Goal: Book appointment/travel/reservation

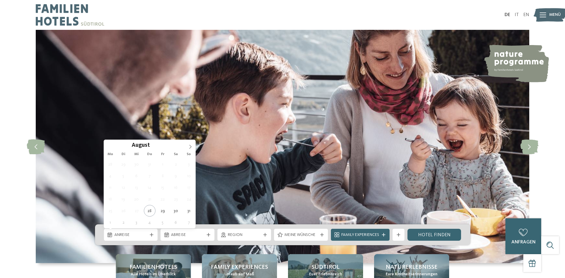
click at [188, 146] on icon at bounding box center [190, 146] width 4 height 4
type div "[DATE]"
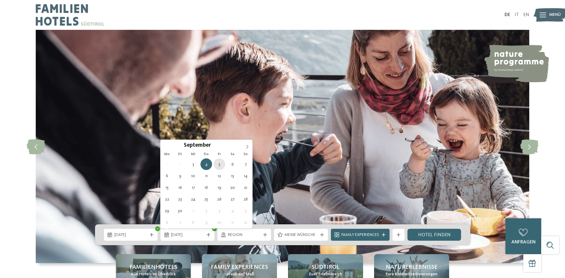
type div "[DATE]"
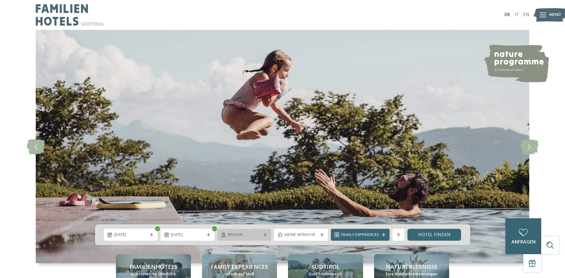
click at [235, 238] on div "Region" at bounding box center [244, 234] width 54 height 12
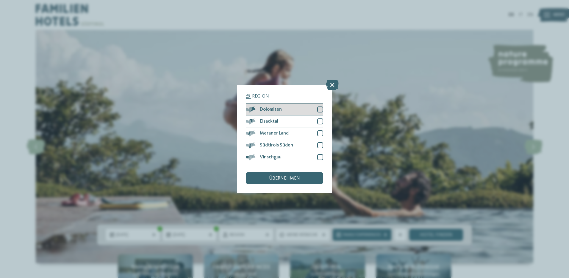
click at [320, 109] on div at bounding box center [320, 109] width 6 height 6
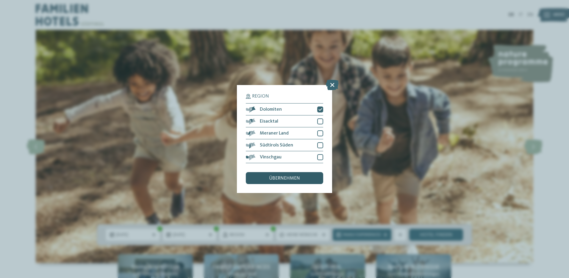
click at [291, 177] on span "übernehmen" at bounding box center [284, 178] width 31 height 5
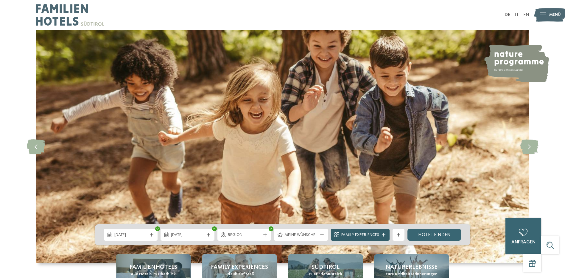
scroll to position [30, 0]
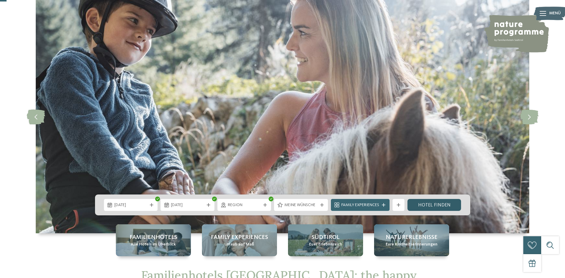
click at [438, 204] on link "Hotel finden" at bounding box center [434, 205] width 54 height 12
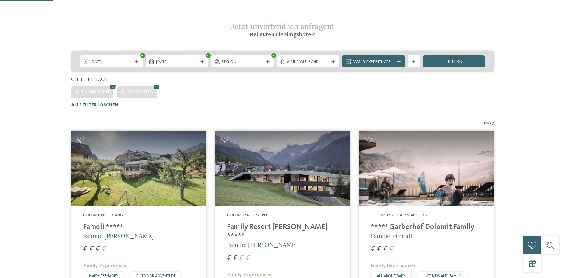
scroll to position [208, 0]
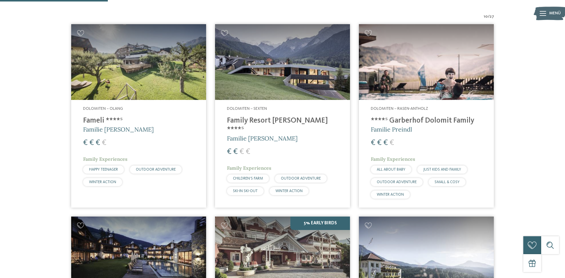
click at [432, 120] on h4 "****ˢ Garberhof Dolomit Family" at bounding box center [426, 120] width 111 height 9
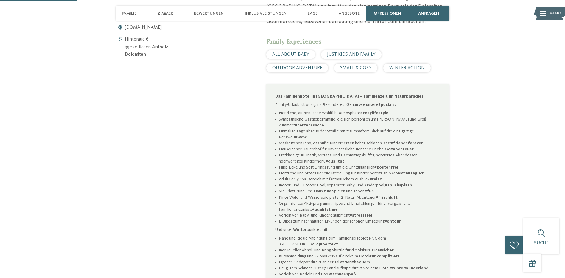
scroll to position [357, 0]
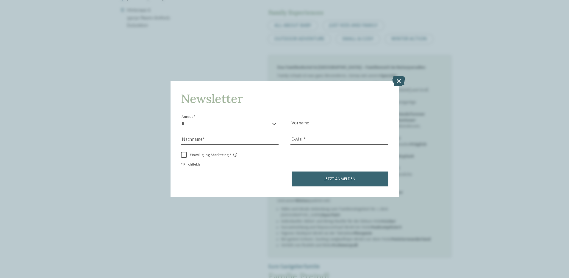
click at [400, 80] on icon at bounding box center [398, 80] width 13 height 10
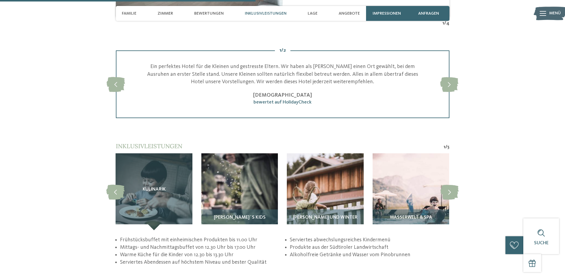
scroll to position [1102, 0]
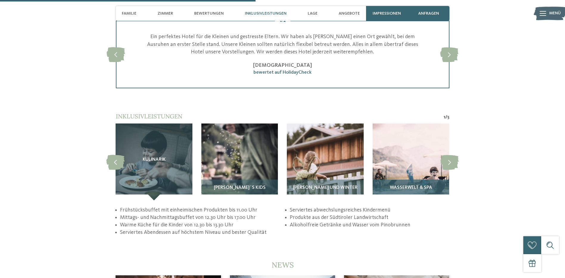
click at [400, 160] on img at bounding box center [411, 161] width 77 height 77
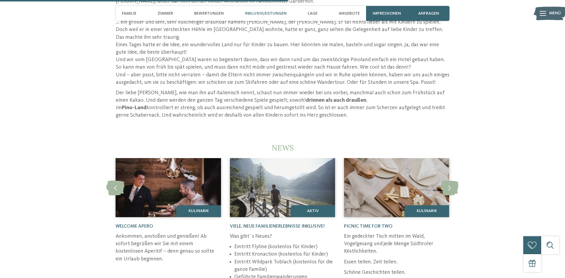
scroll to position [1191, 0]
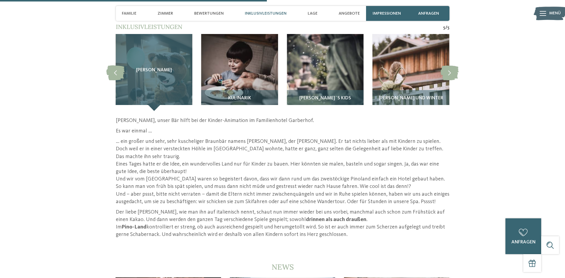
click at [150, 68] on div "Pino Bär" at bounding box center [154, 72] width 77 height 77
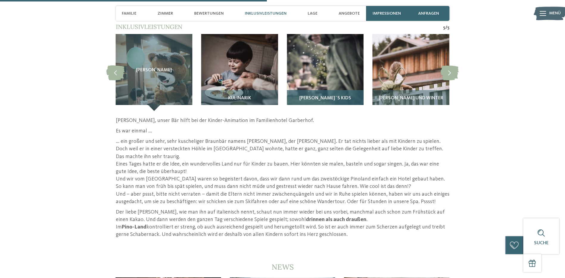
click at [333, 61] on img at bounding box center [325, 72] width 77 height 77
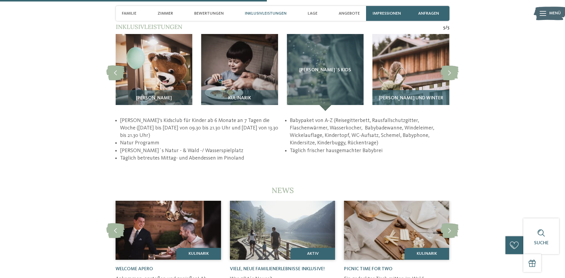
click at [395, 63] on img at bounding box center [411, 72] width 77 height 77
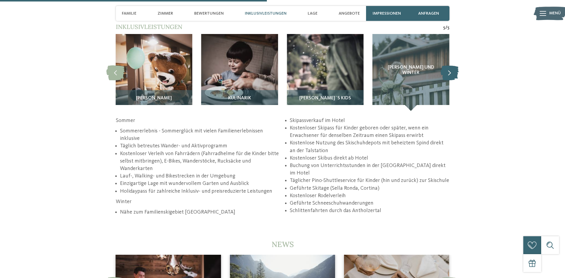
click at [447, 66] on icon at bounding box center [449, 72] width 18 height 15
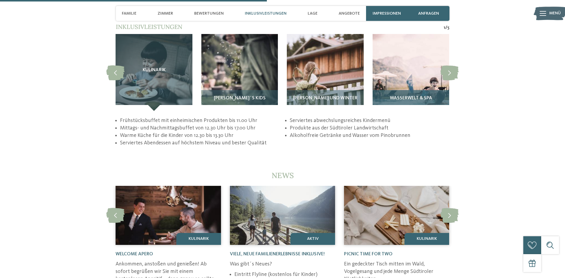
click at [411, 60] on img at bounding box center [411, 72] width 77 height 77
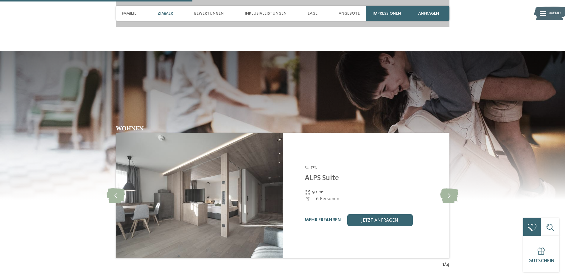
scroll to position [834, 0]
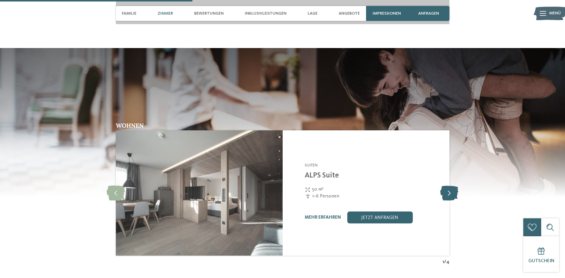
click at [448, 185] on icon at bounding box center [449, 192] width 18 height 15
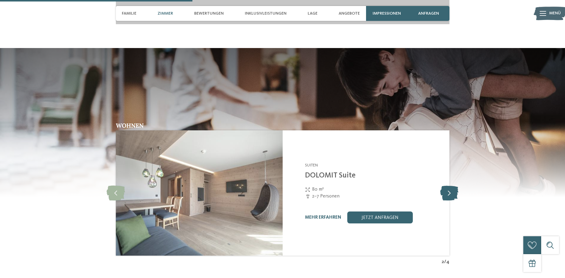
click at [448, 185] on icon at bounding box center [449, 192] width 18 height 15
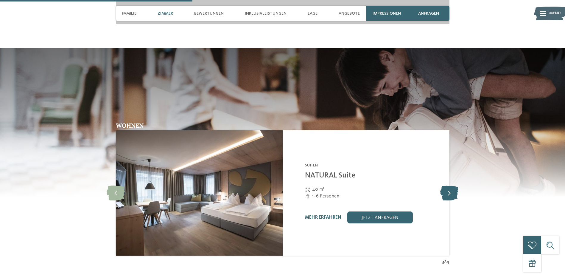
click at [448, 185] on icon at bounding box center [449, 192] width 18 height 15
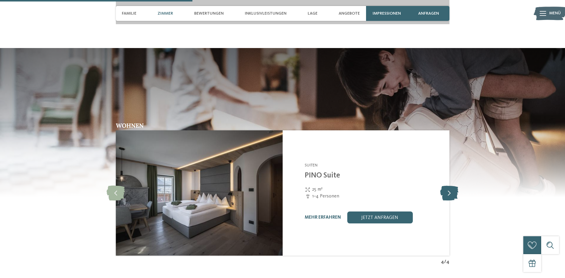
click at [448, 185] on icon at bounding box center [449, 192] width 18 height 15
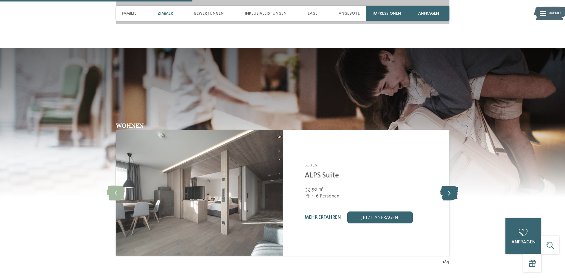
click at [448, 185] on icon at bounding box center [449, 192] width 18 height 15
